Goal: Find contact information

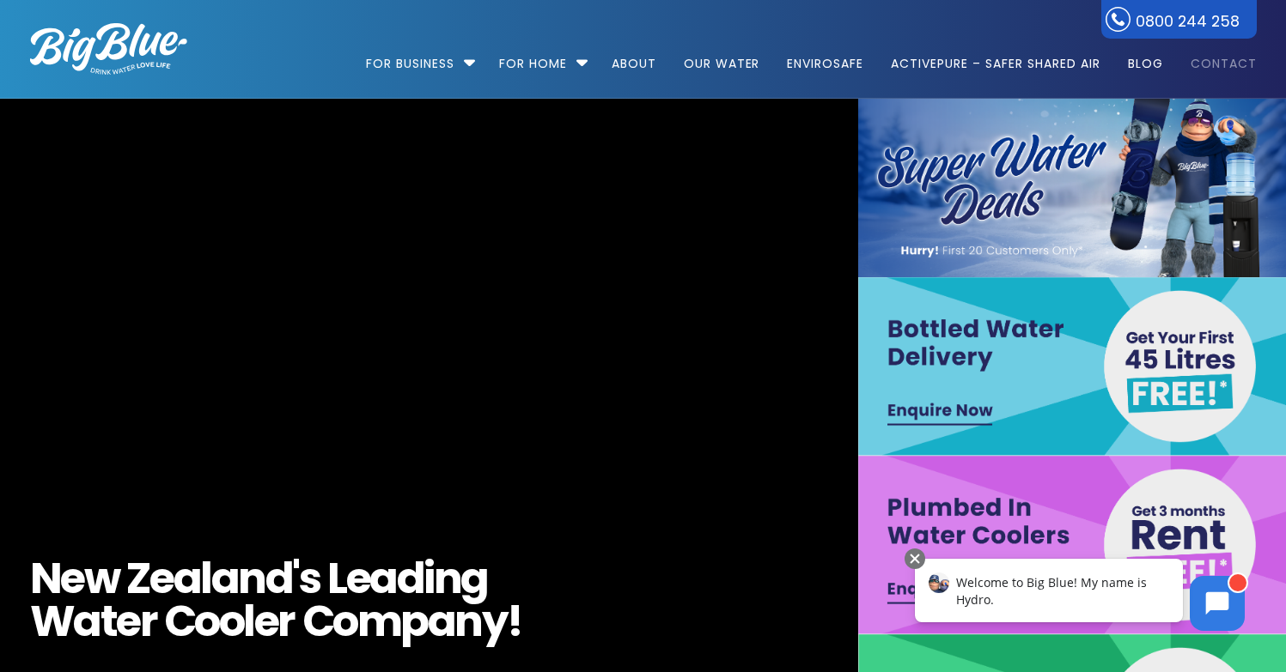
click at [1202, 76] on link "Contact" at bounding box center [1217, 55] width 78 height 111
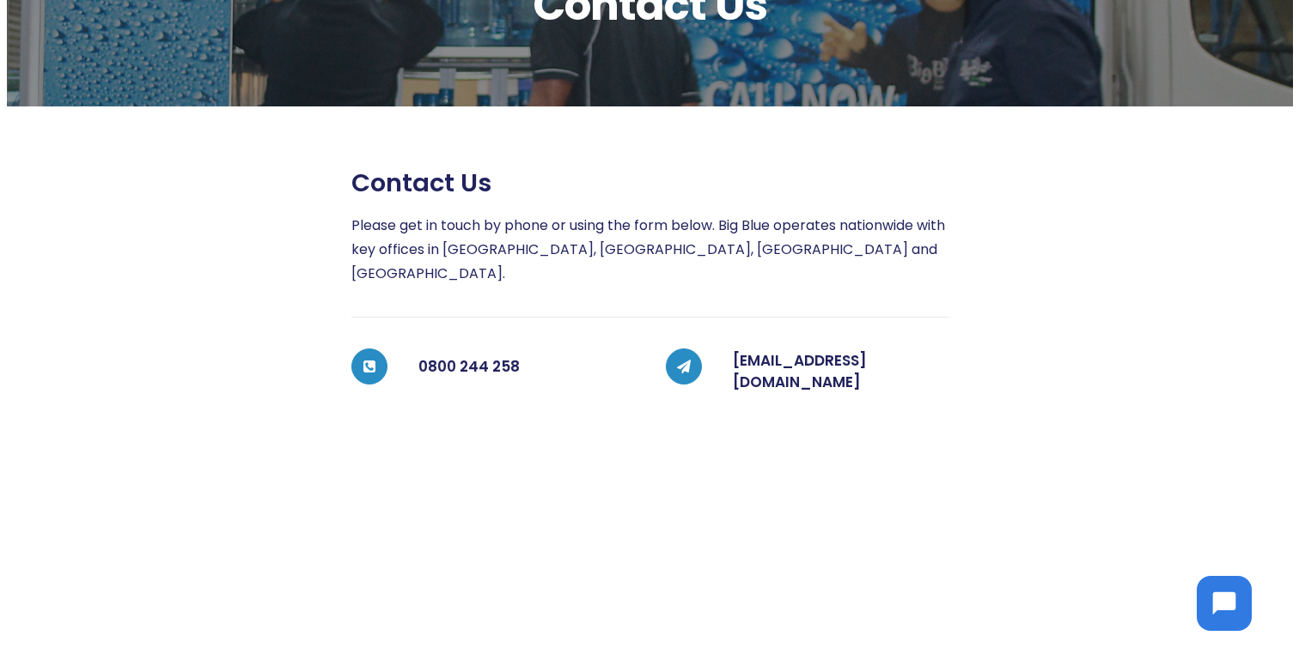
scroll to position [163, 0]
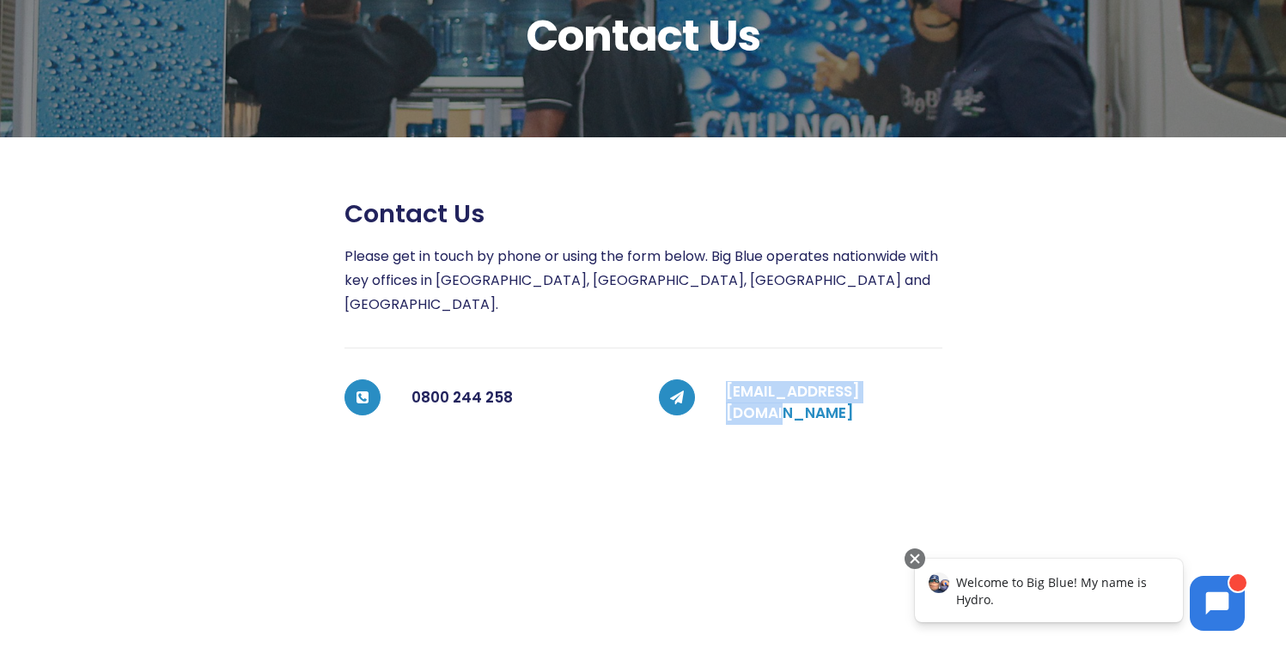
drag, startPoint x: 925, startPoint y: 370, endPoint x: 892, endPoint y: 375, distance: 33.0
click at [892, 381] on h5 "[EMAIL_ADDRESS][DOMAIN_NAME]" at bounding box center [834, 403] width 216 height 44
copy link "[EMAIL_ADDRESS][DOMAIN_NAME]"
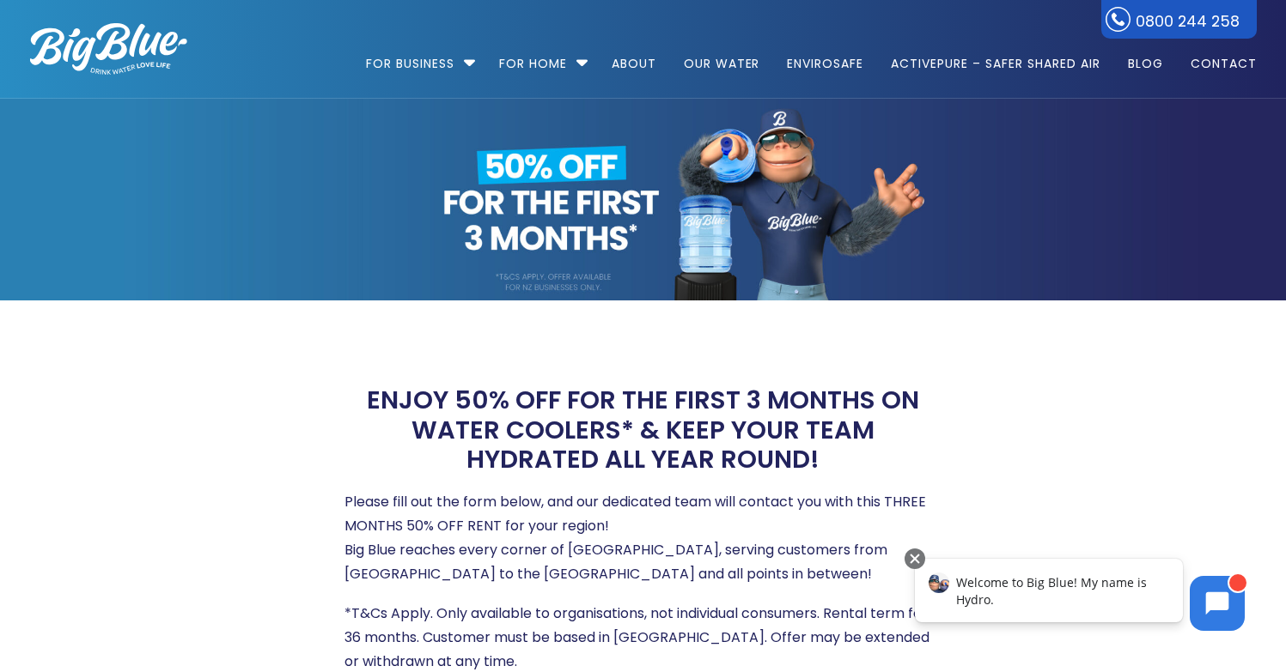
click at [142, 46] on img at bounding box center [108, 49] width 157 height 52
